Goal: Find contact information: Find contact information

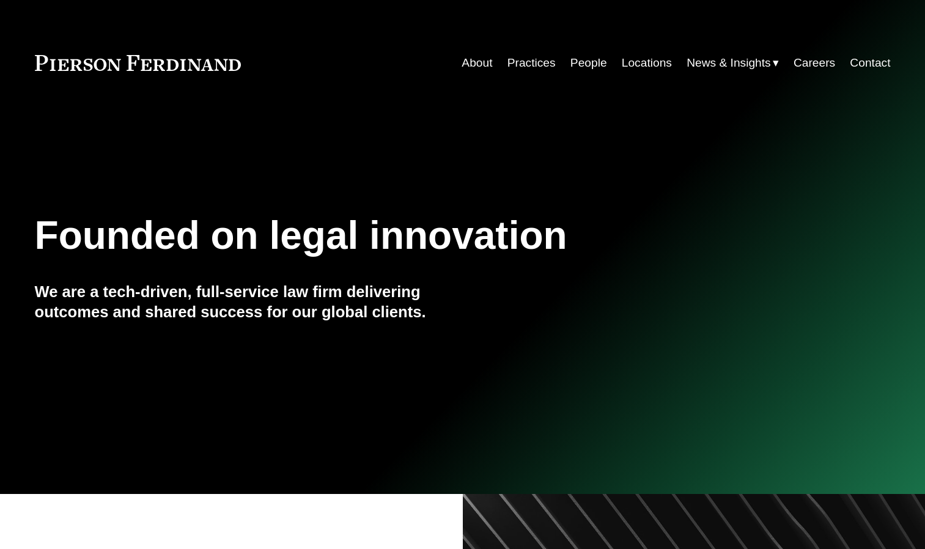
click at [589, 67] on link "People" at bounding box center [588, 62] width 37 height 23
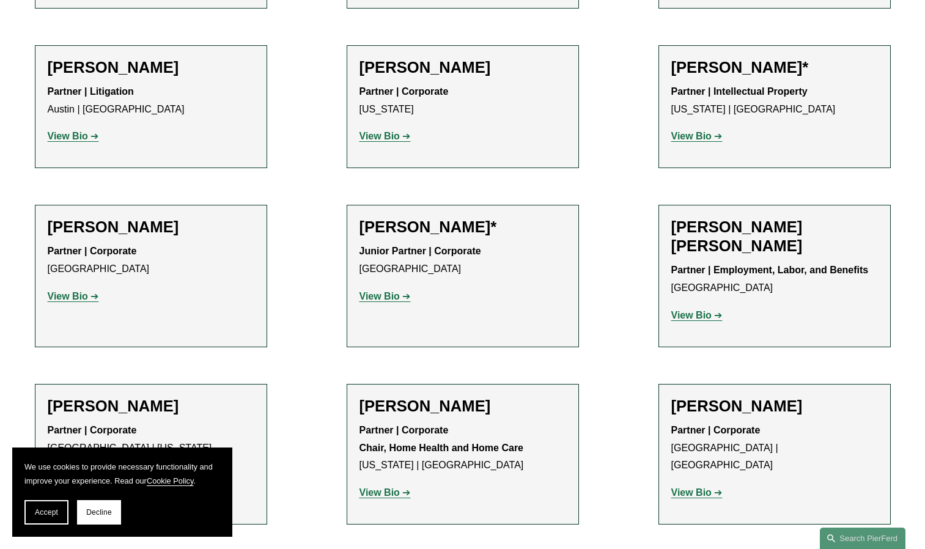
scroll to position [672, 0]
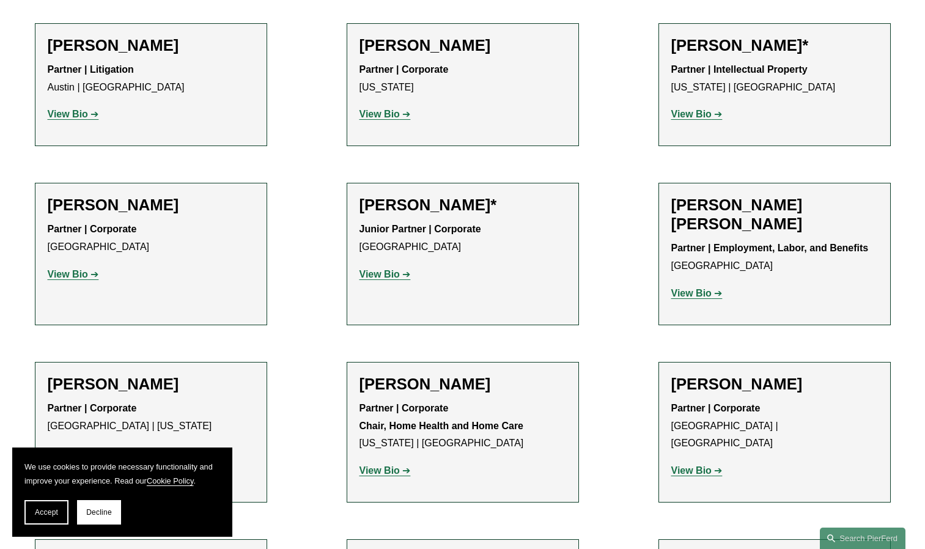
click at [702, 465] on strong "View Bio" at bounding box center [691, 470] width 40 height 10
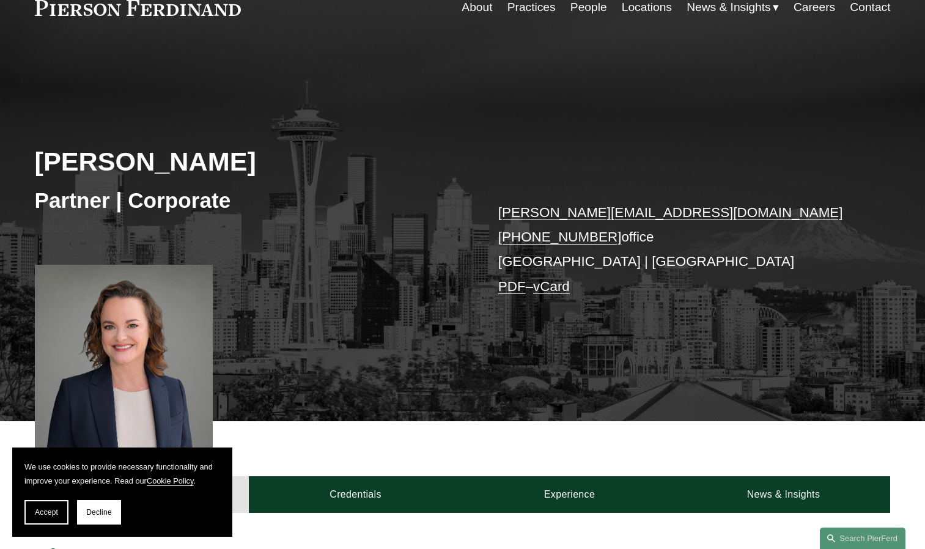
scroll to position [61, 0]
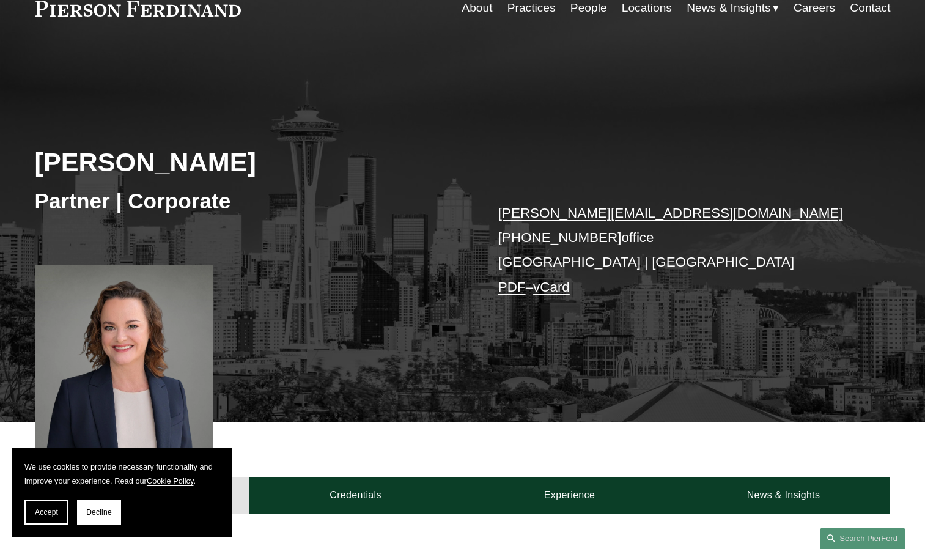
click at [559, 214] on link "kristina.ash@pierferd.com" at bounding box center [670, 212] width 345 height 15
